Goal: Task Accomplishment & Management: Manage account settings

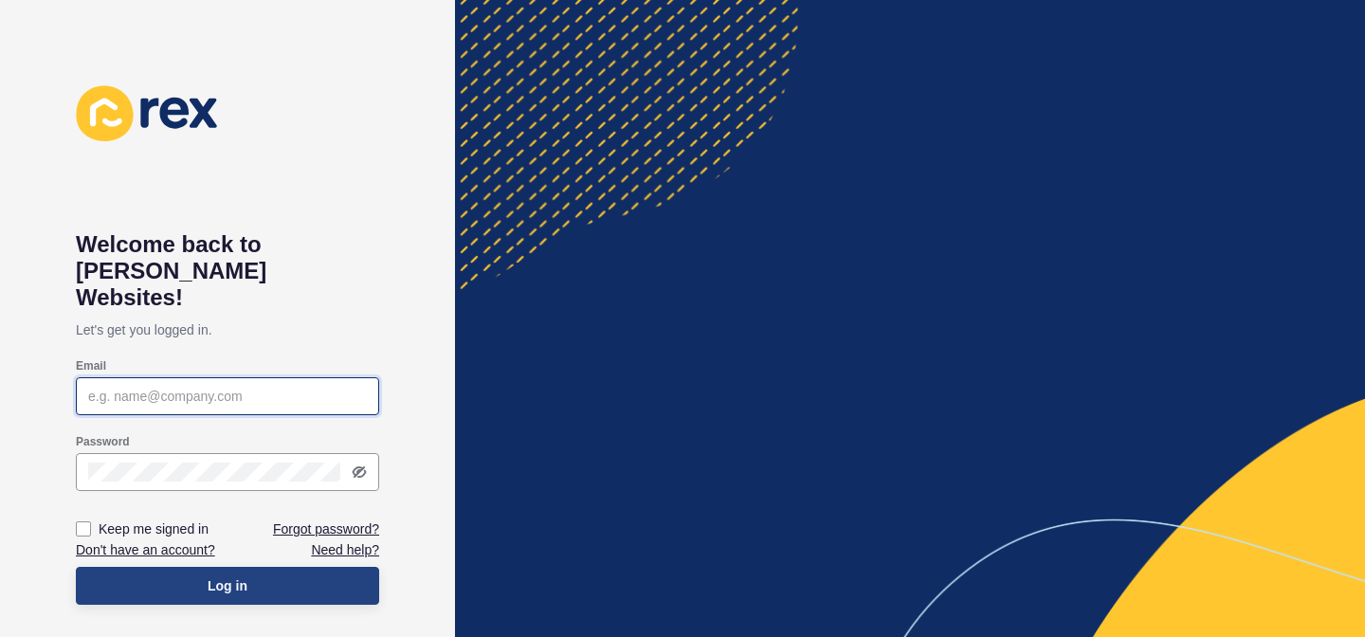
type input "[PERSON_NAME][EMAIL_ADDRESS][DOMAIN_NAME]"
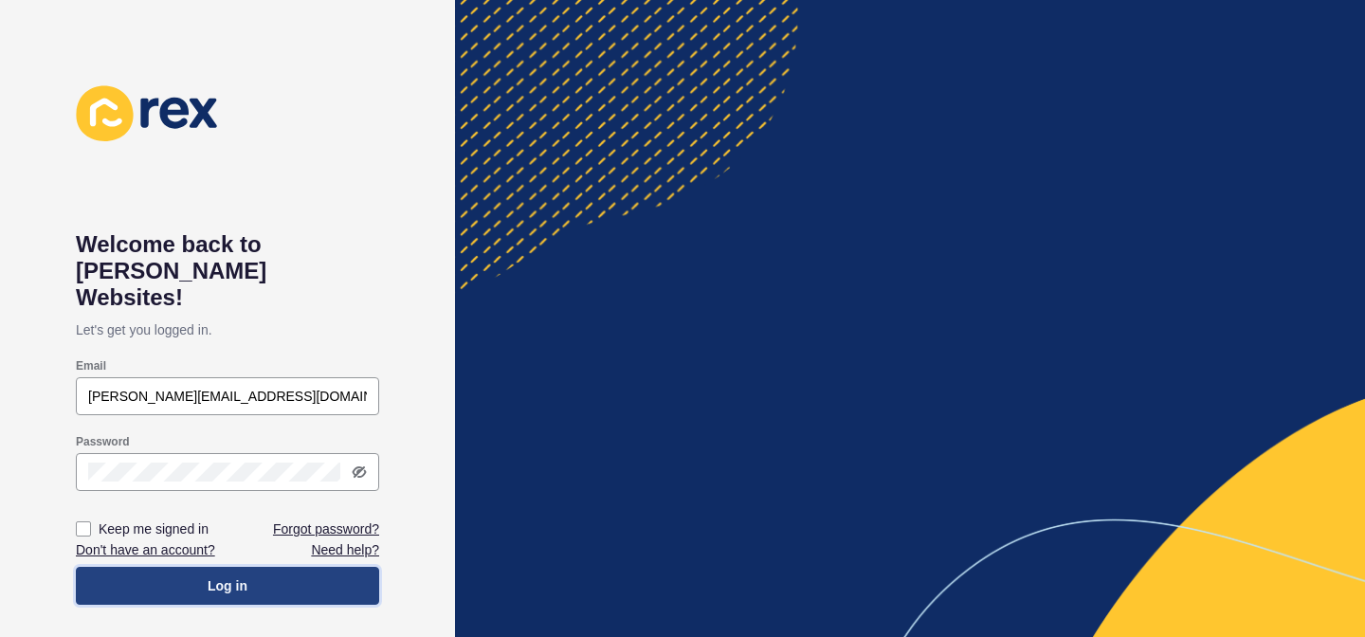
click at [205, 567] on button "Log in" at bounding box center [227, 586] width 303 height 38
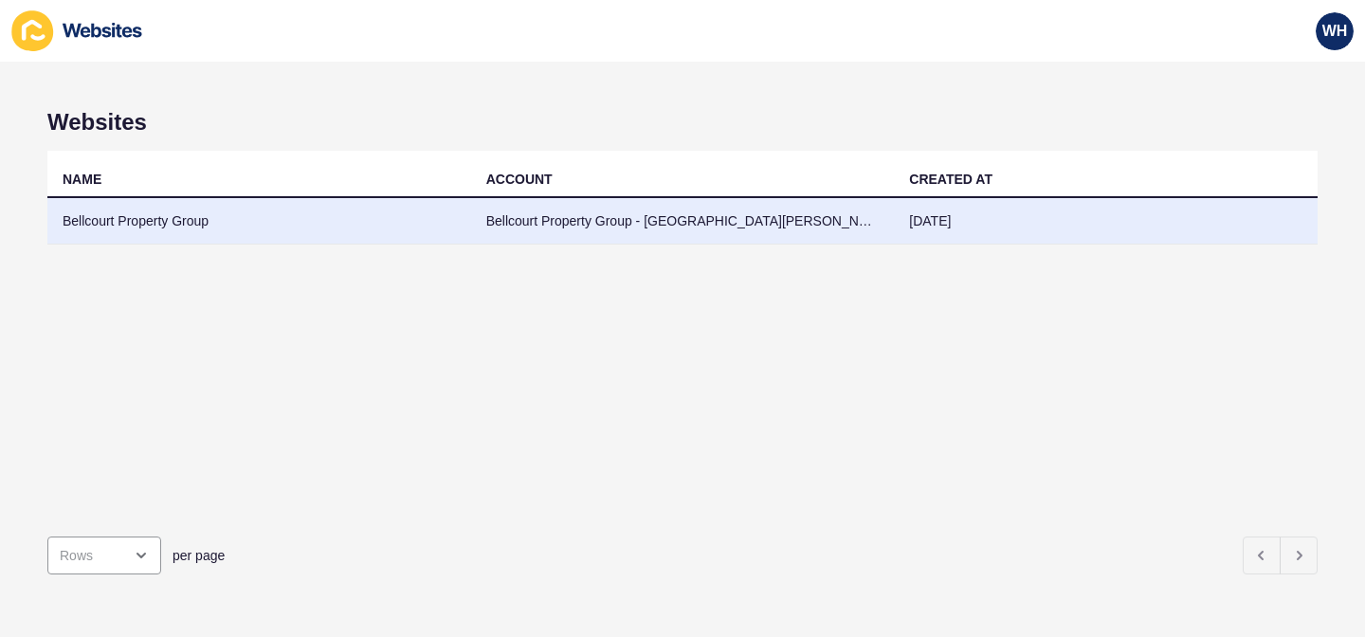
click at [572, 217] on td "Bellcourt Property Group - [GEOGRAPHIC_DATA][PERSON_NAME]" at bounding box center [683, 221] width 424 height 46
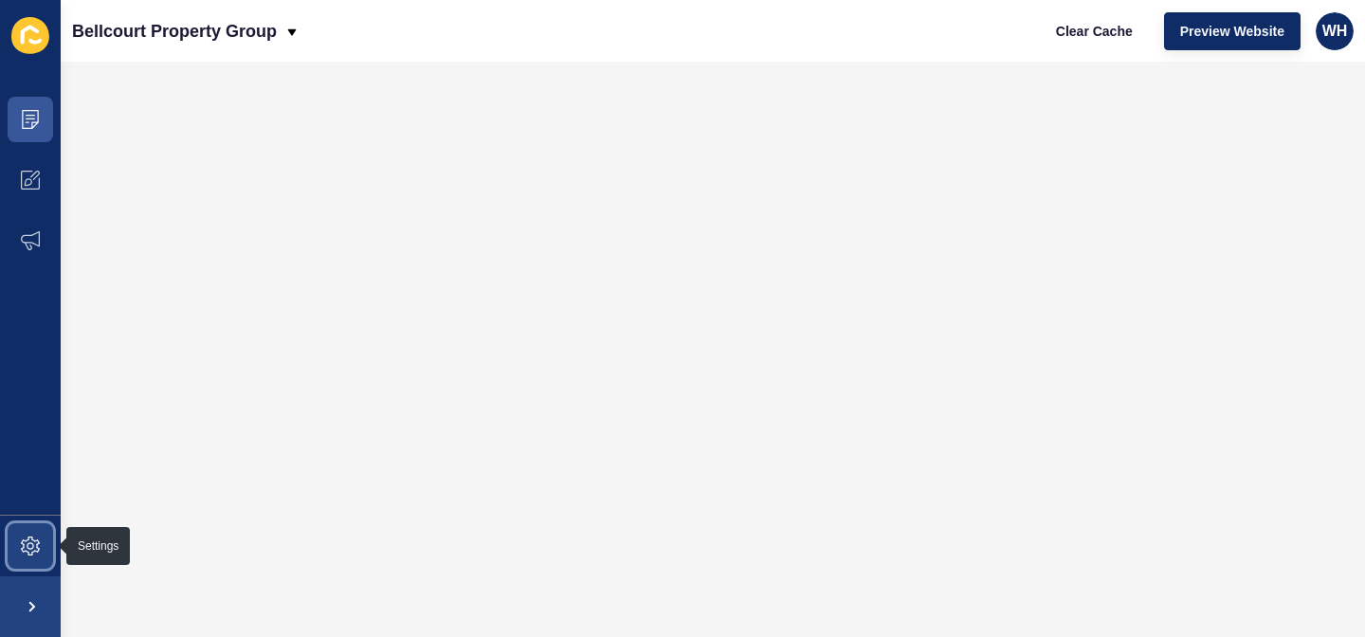
click at [28, 534] on span at bounding box center [30, 546] width 61 height 61
click at [34, 120] on icon at bounding box center [30, 119] width 19 height 19
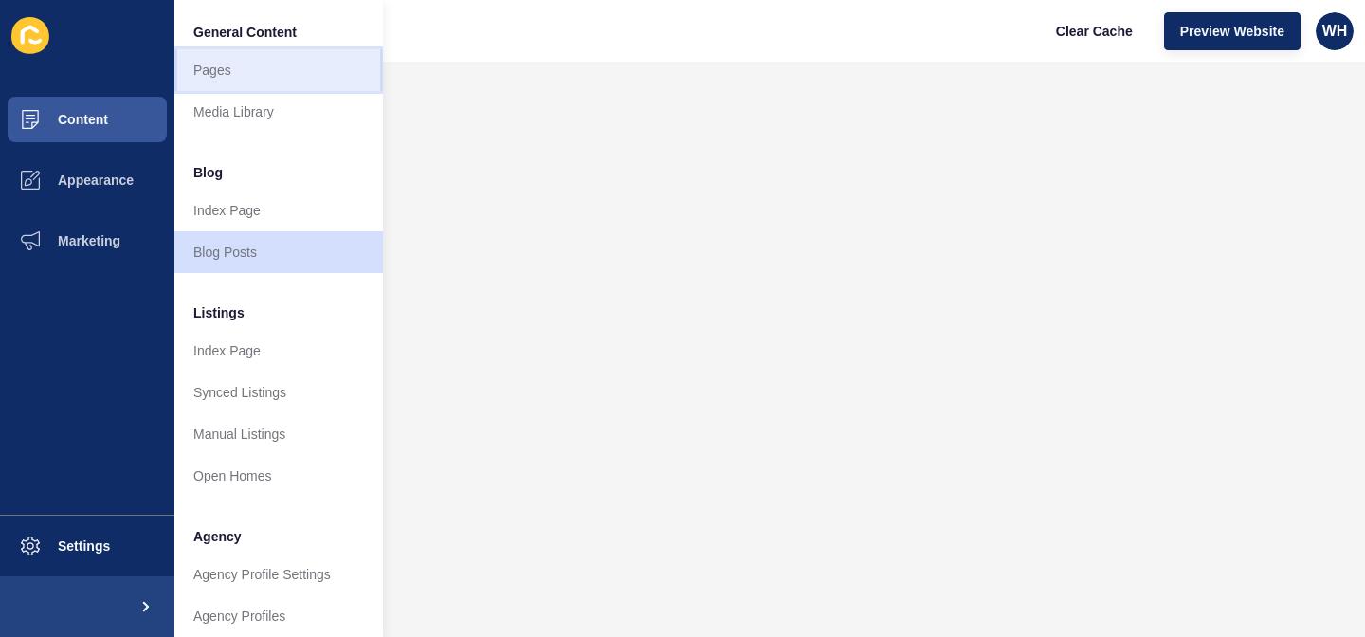
click at [225, 67] on link "Pages" at bounding box center [278, 70] width 209 height 42
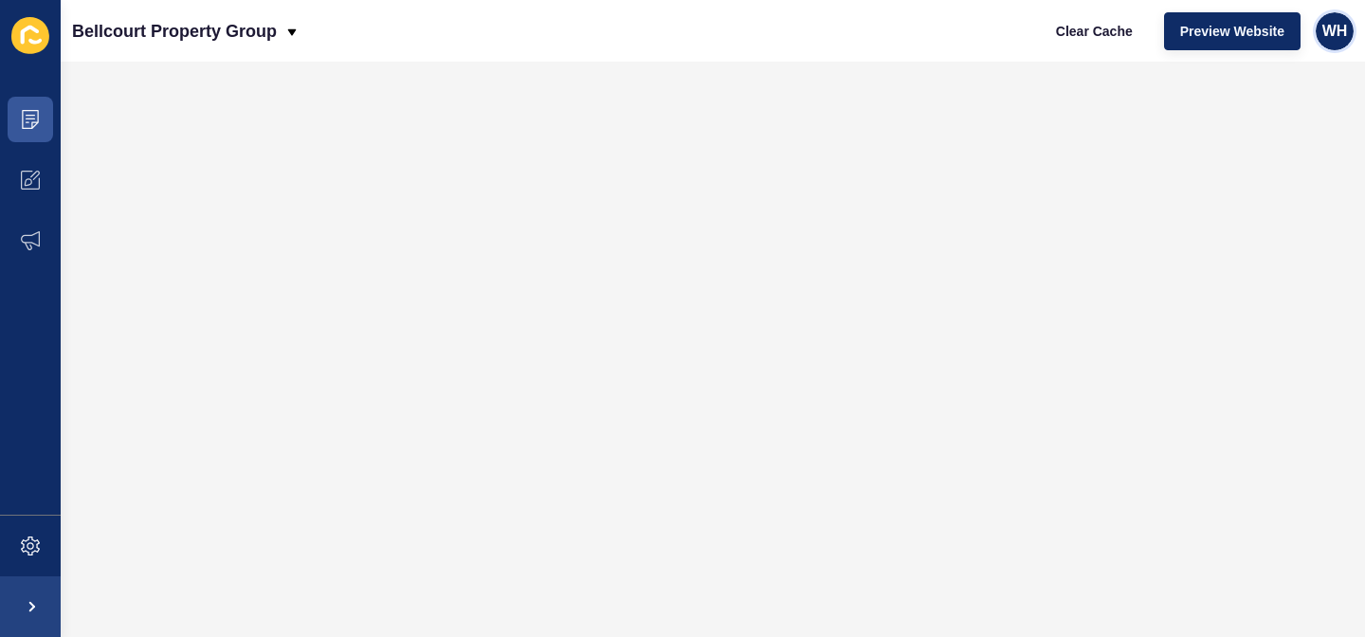
click at [1337, 41] on div "WH" at bounding box center [1335, 31] width 38 height 38
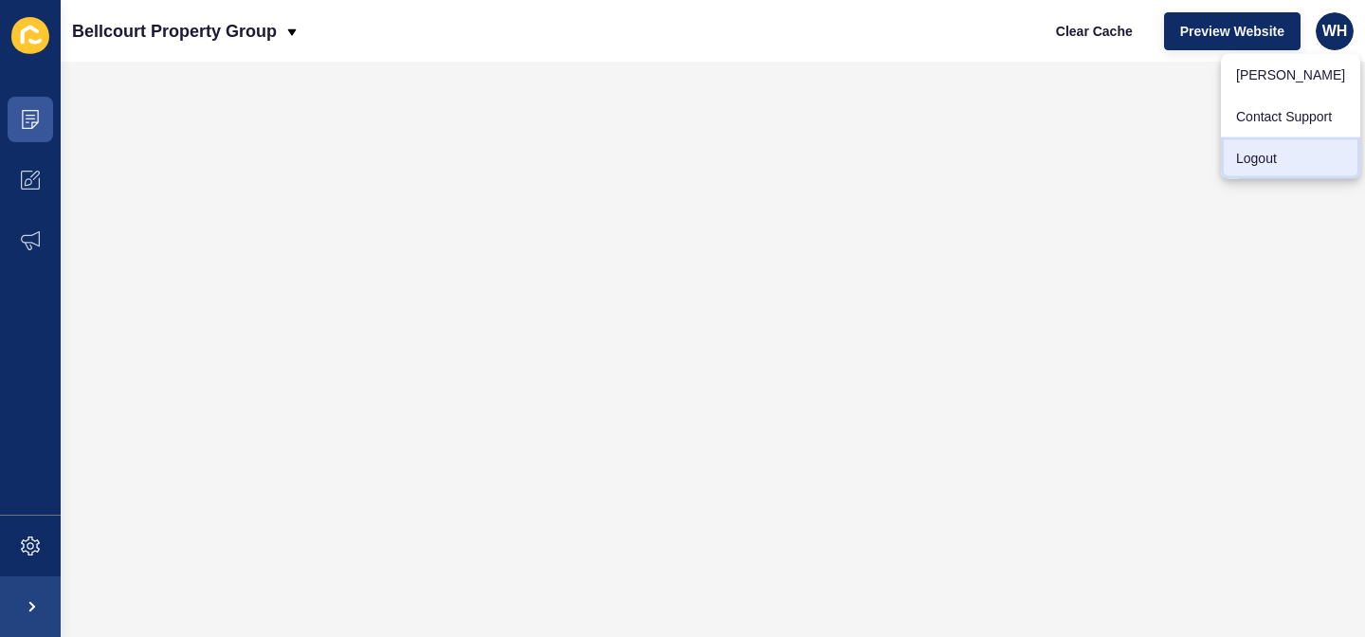
click at [1264, 165] on link "Logout" at bounding box center [1290, 158] width 139 height 42
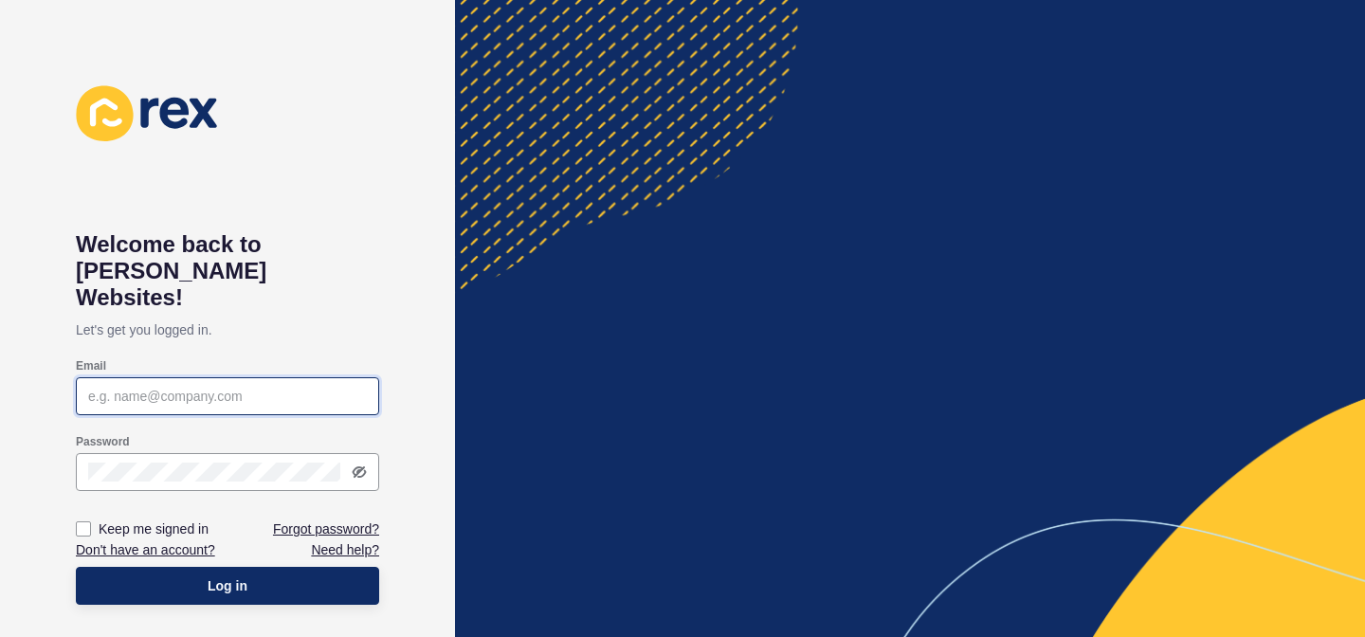
type input "[PERSON_NAME][EMAIL_ADDRESS][DOMAIN_NAME]"
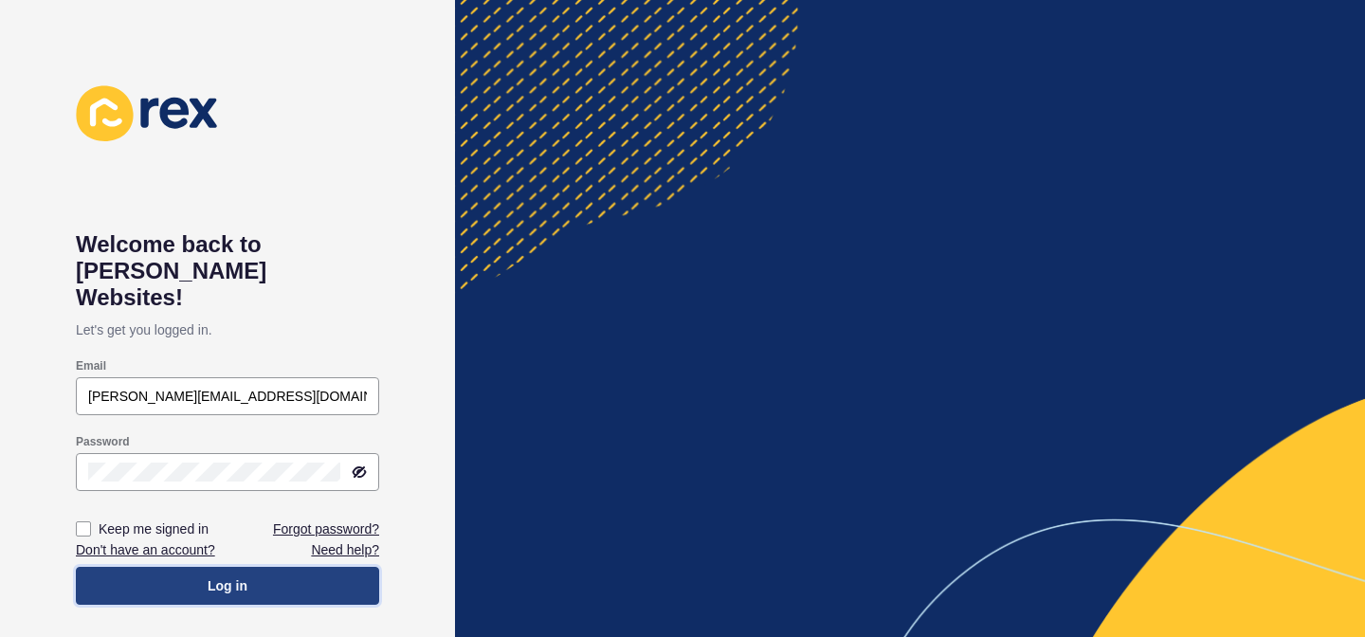
click at [208, 576] on span "Log in" at bounding box center [228, 585] width 40 height 19
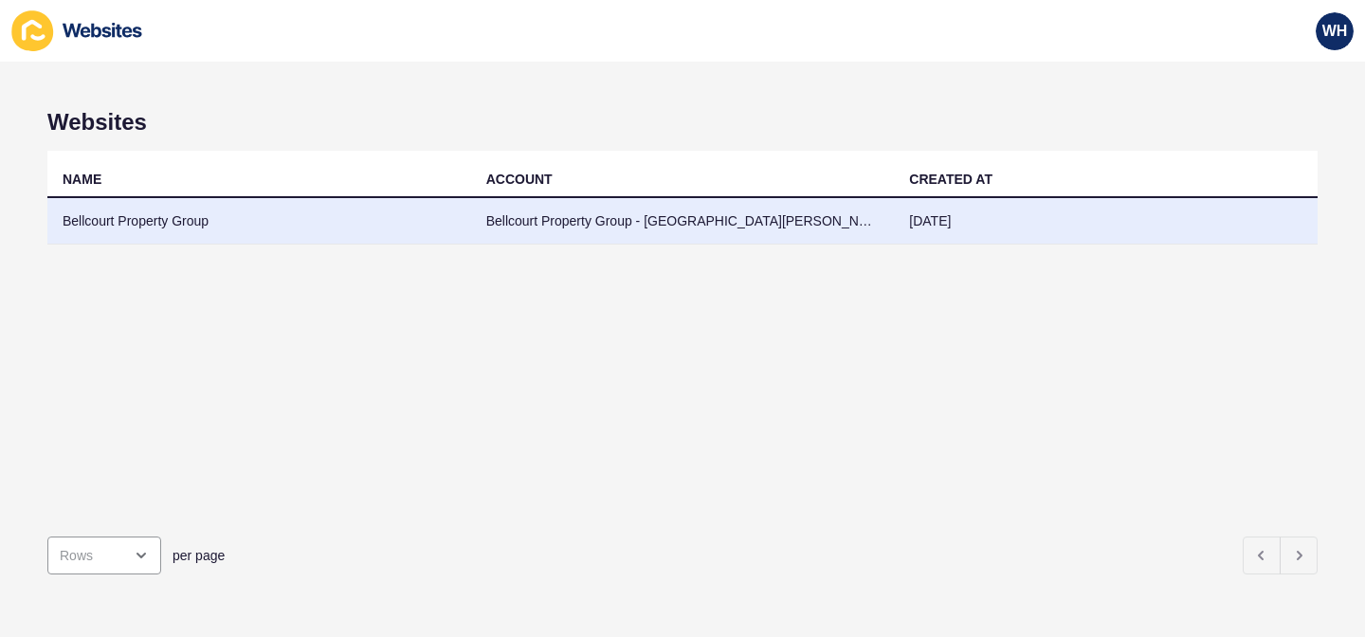
click at [402, 219] on td "Bellcourt Property Group" at bounding box center [259, 221] width 424 height 46
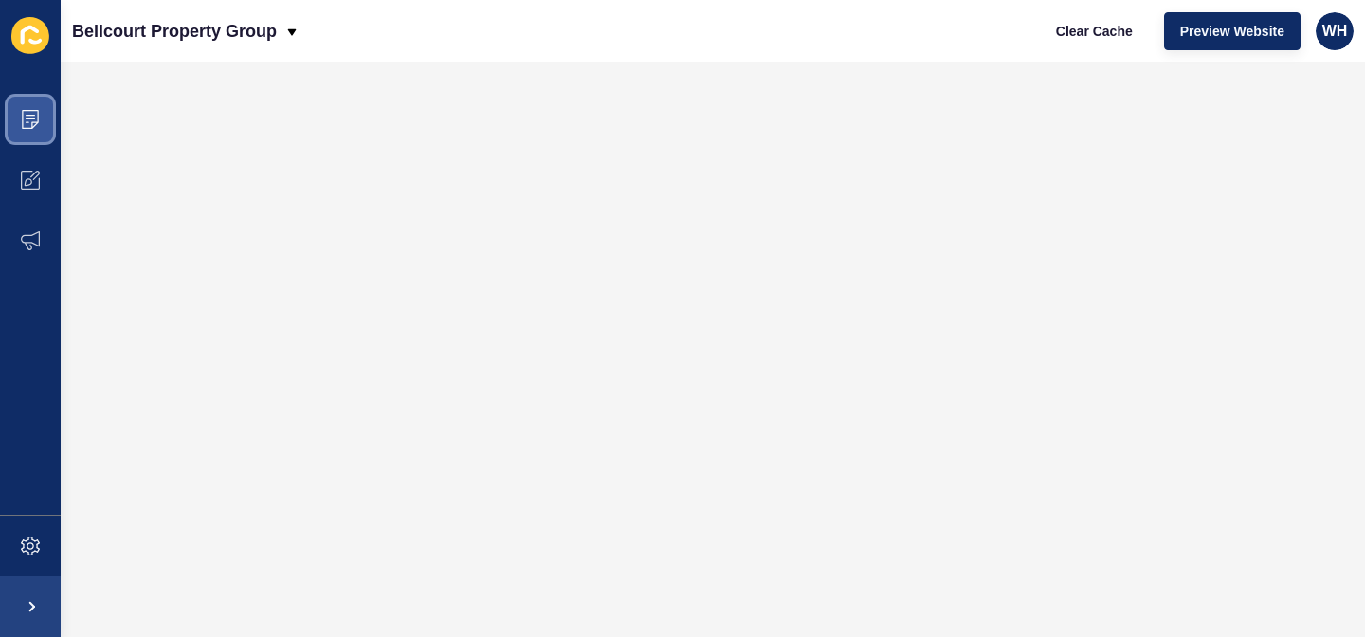
click at [31, 115] on icon at bounding box center [30, 115] width 9 height 1
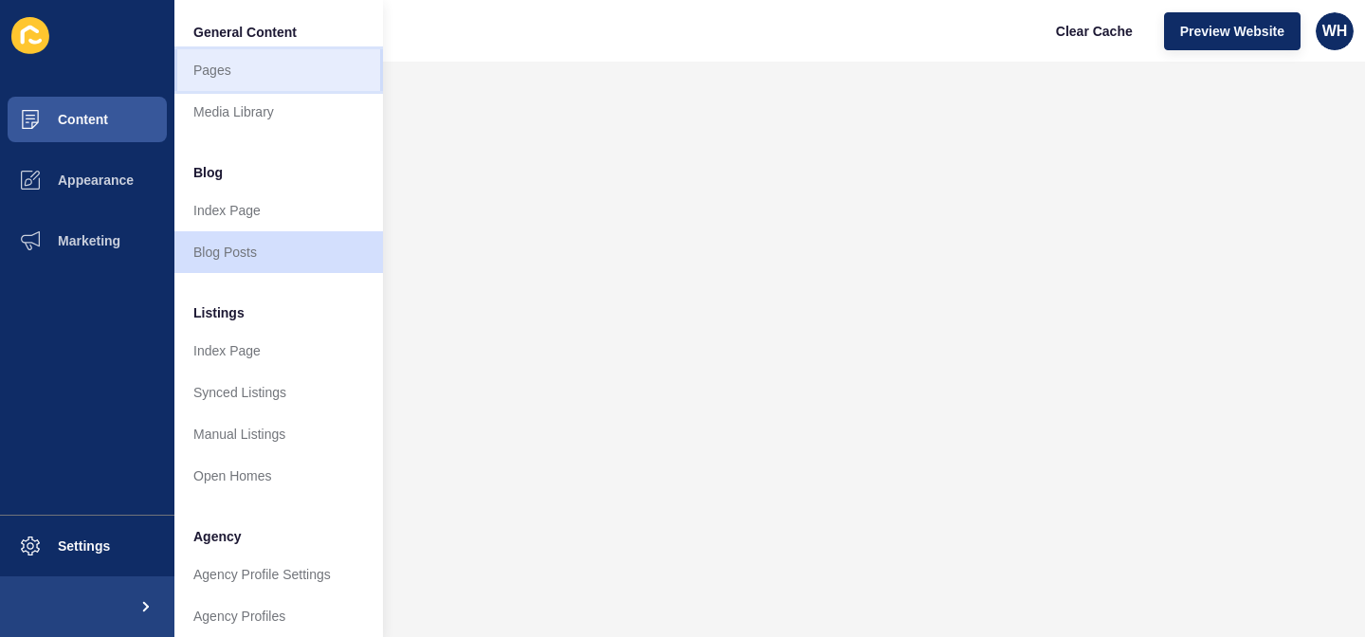
click at [241, 73] on link "Pages" at bounding box center [278, 70] width 209 height 42
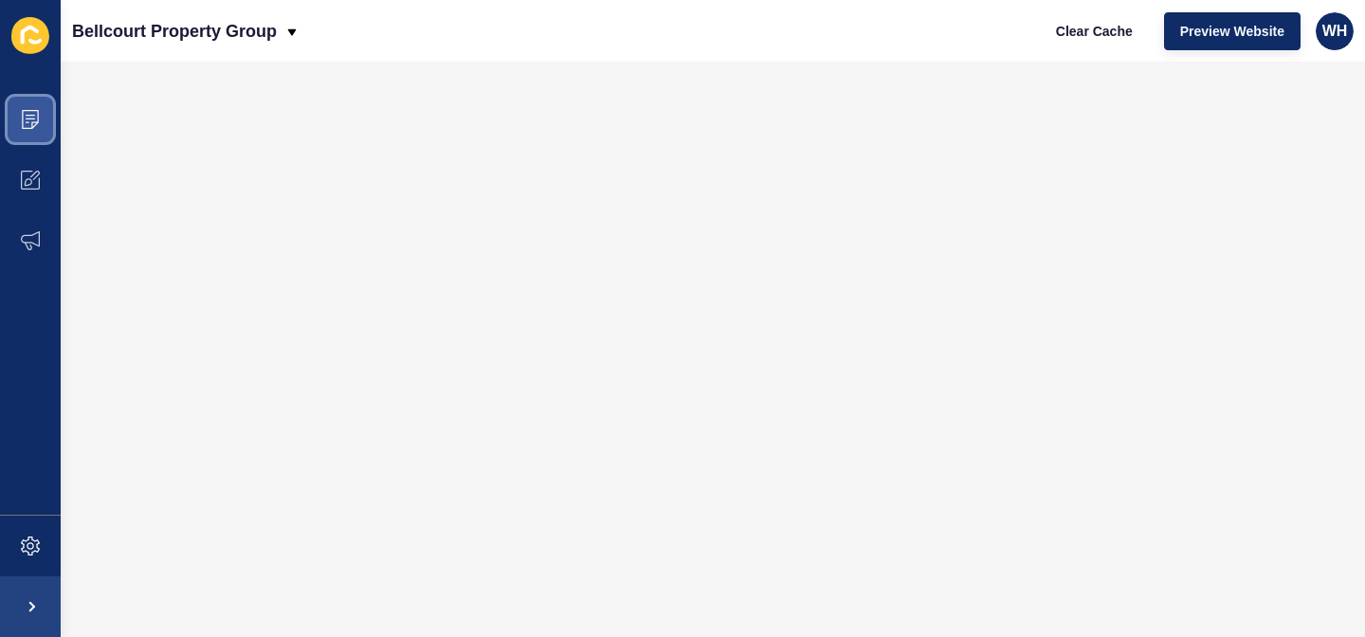
click at [19, 118] on span at bounding box center [30, 119] width 61 height 61
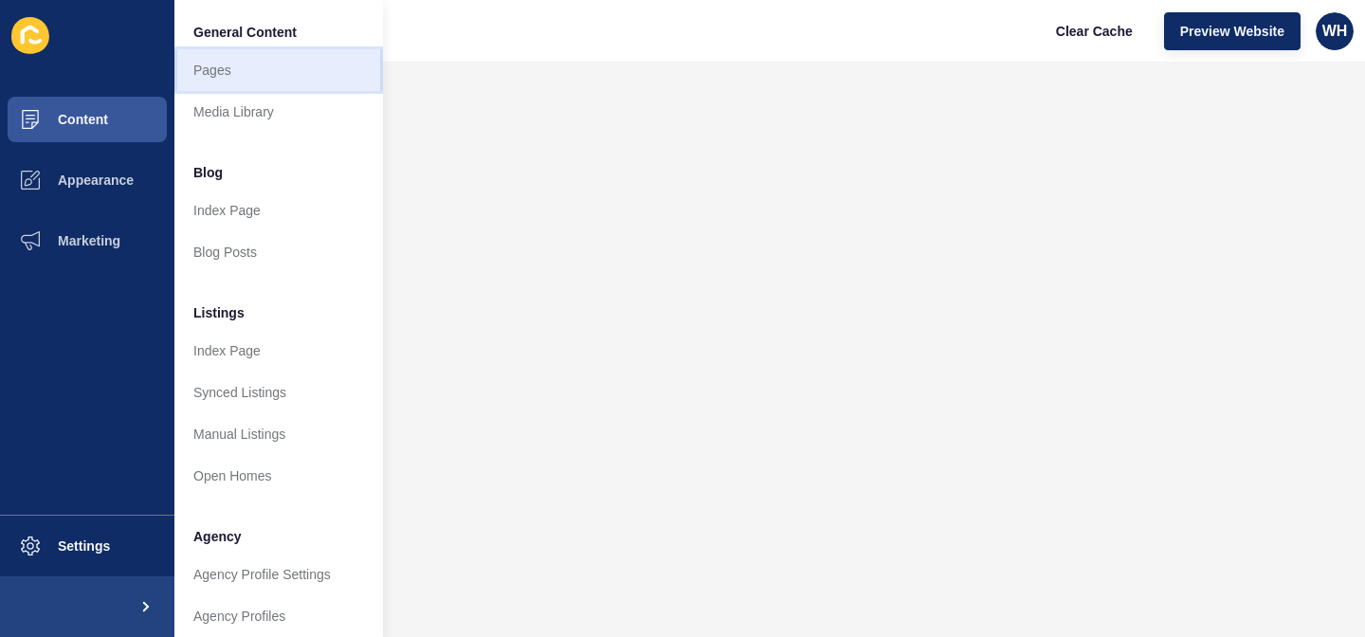
click at [210, 72] on link "Pages" at bounding box center [278, 70] width 209 height 42
